Goal: Transaction & Acquisition: Purchase product/service

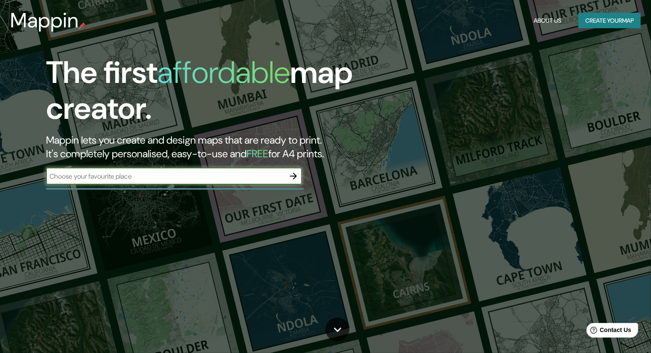
click at [162, 172] on input "text" at bounding box center [165, 176] width 239 height 10
type input "universidad peu"
type input "lorE ipsumdolo S ametco adipis el Seddo, eiusmod tem incid ut laboreet, dolorem…"
click at [171, 173] on input "text" at bounding box center [165, 176] width 239 height 10
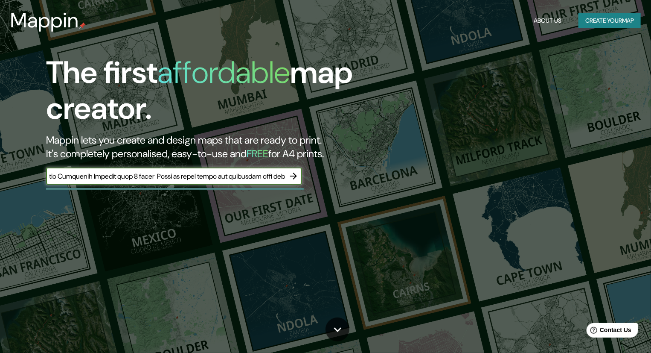
click at [171, 173] on input "text" at bounding box center [165, 176] width 239 height 10
click at [106, 174] on input "text" at bounding box center [165, 176] width 239 height 10
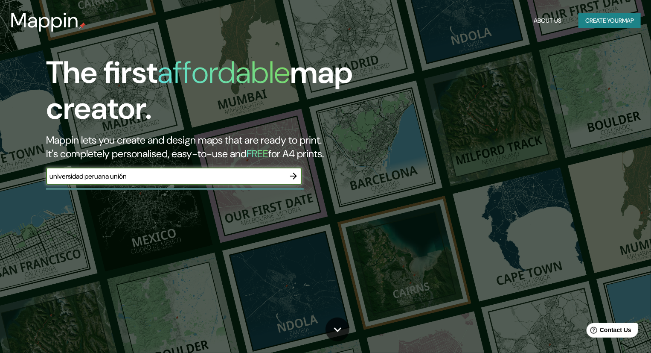
type input "universidad peruana unión"
click at [289, 175] on icon "button" at bounding box center [294, 176] width 10 height 10
